Goal: Transaction & Acquisition: Purchase product/service

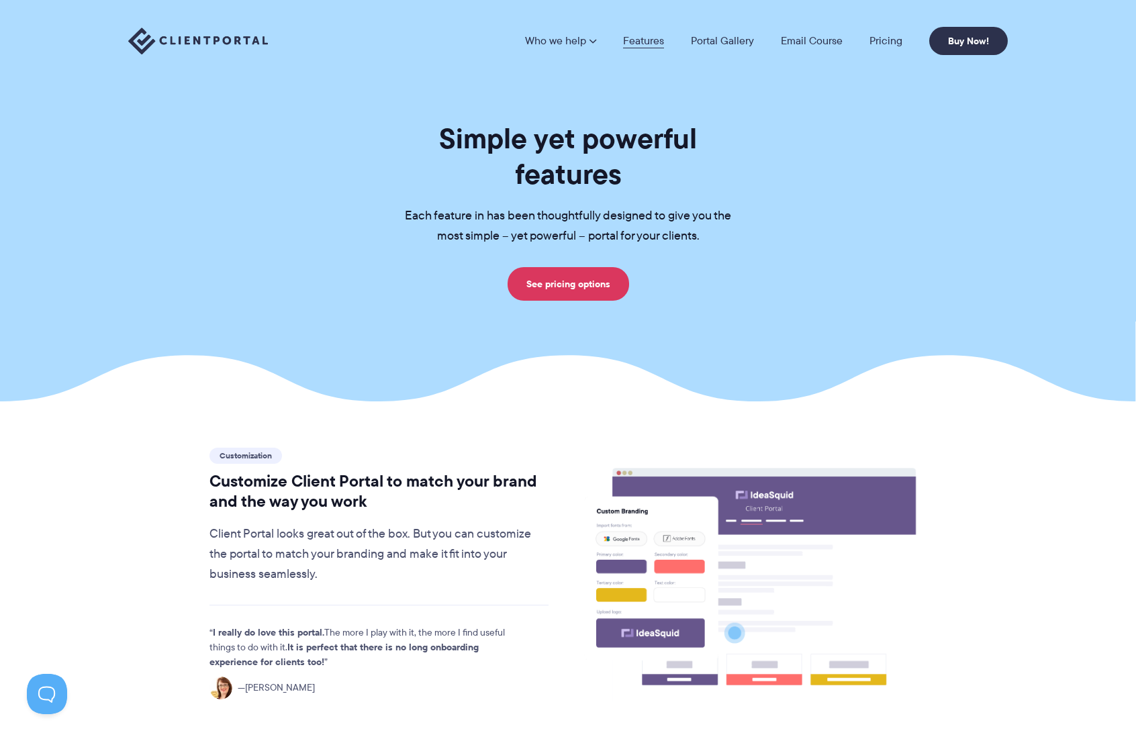
click at [638, 38] on link "Features" at bounding box center [643, 41] width 41 height 11
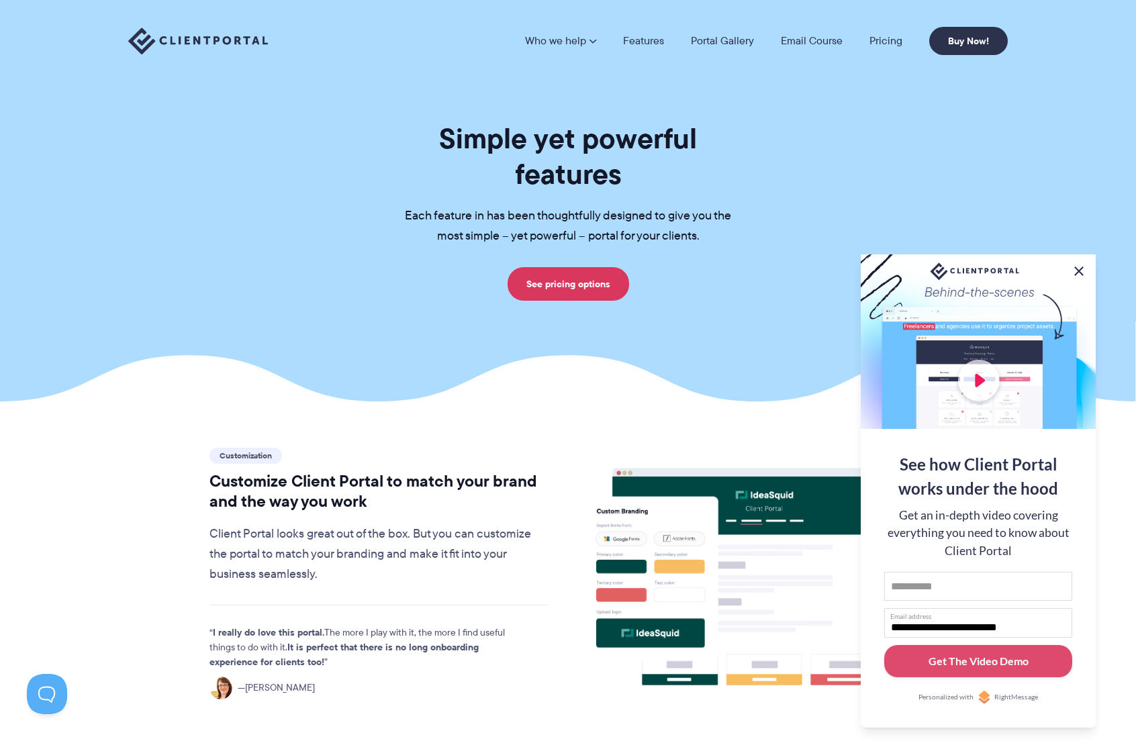
click at [1079, 266] on button at bounding box center [1079, 271] width 16 height 16
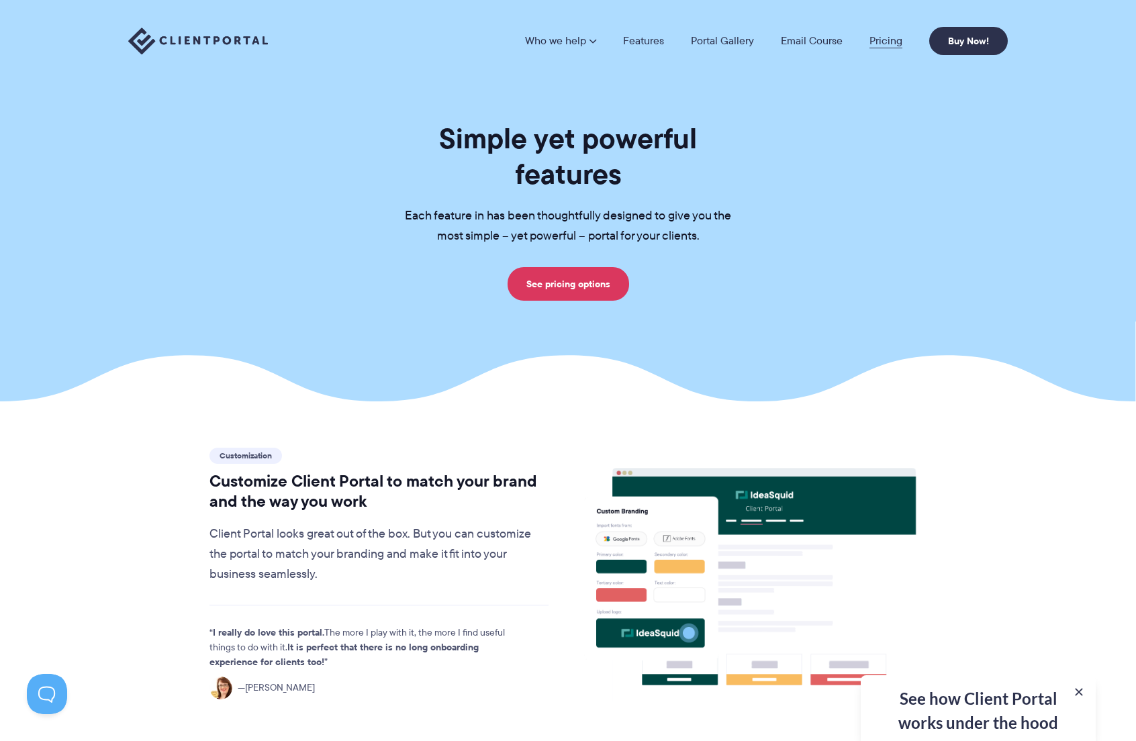
click at [891, 42] on link "Pricing" at bounding box center [885, 41] width 33 height 11
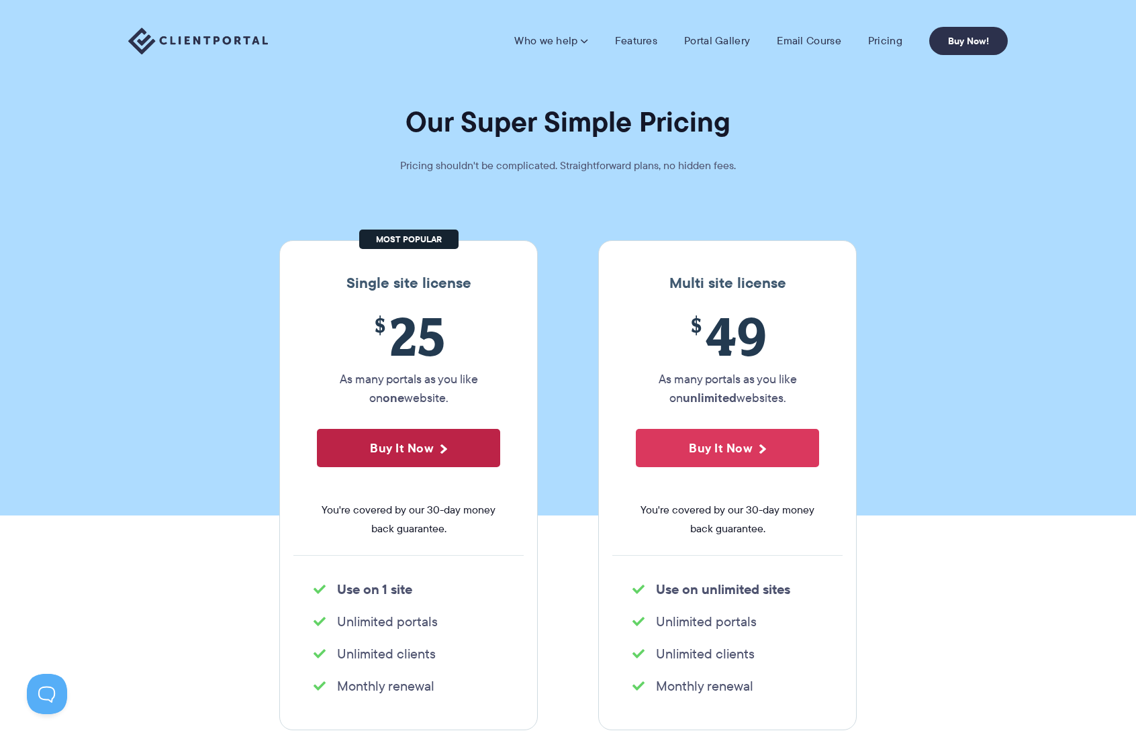
click at [416, 454] on button "Buy It Now" at bounding box center [408, 448] width 183 height 38
